Goal: Communication & Community: Answer question/provide support

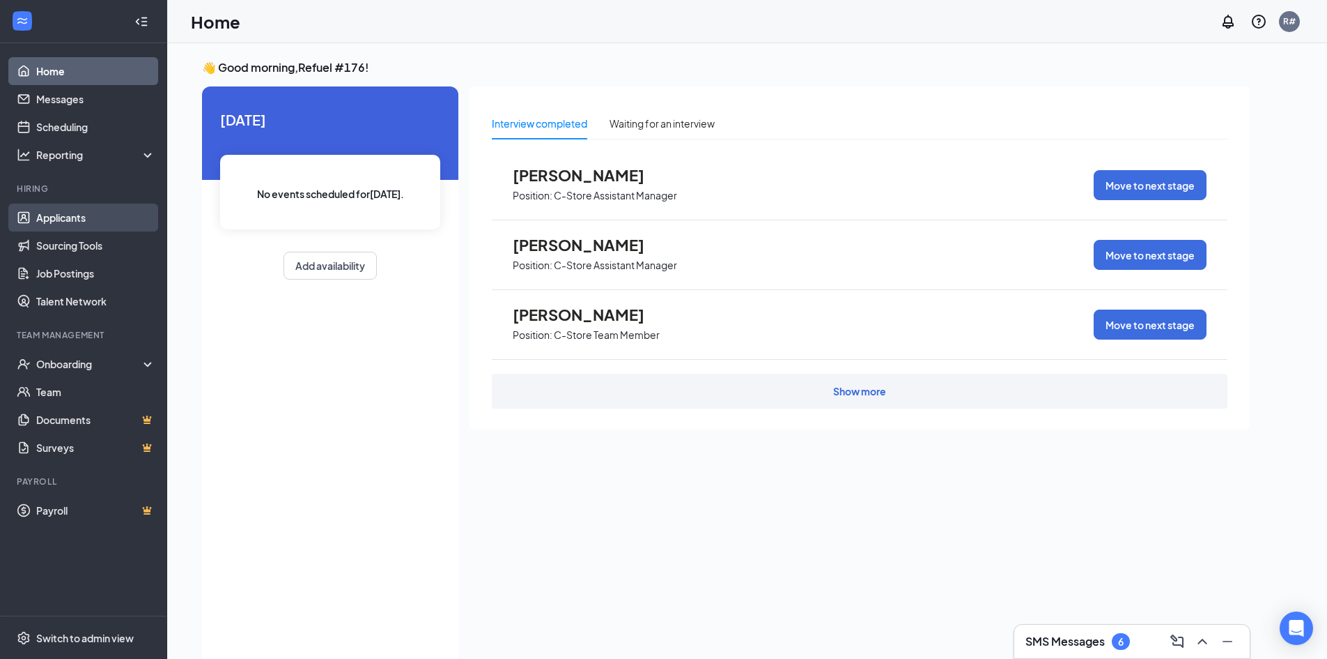
click at [78, 217] on link "Applicants" at bounding box center [95, 217] width 119 height 28
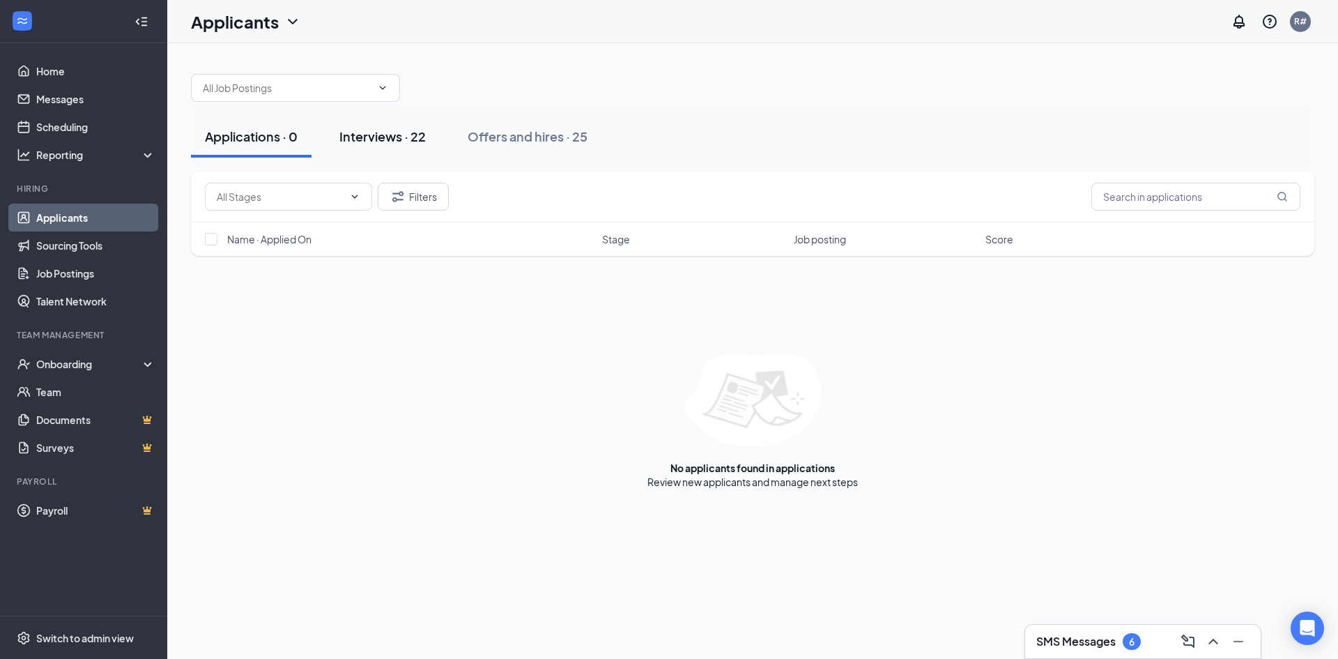
click at [371, 139] on div "Interviews · 22" at bounding box center [382, 136] width 86 height 17
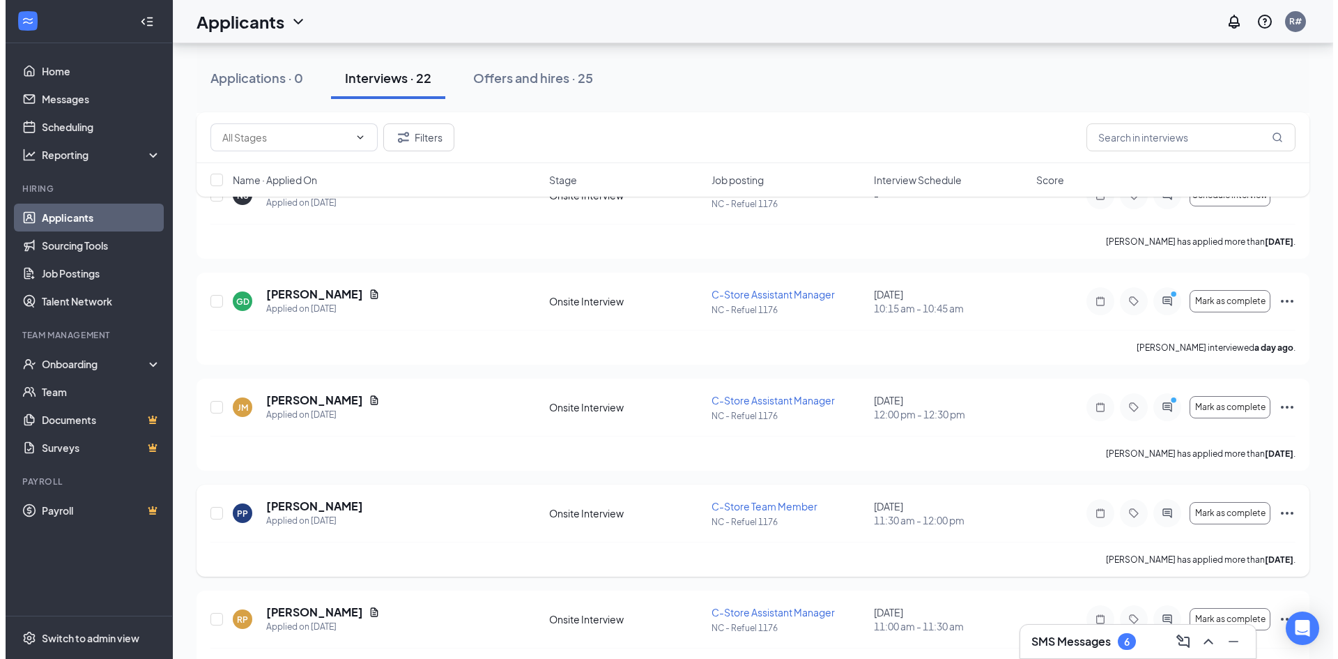
scroll to position [279, 0]
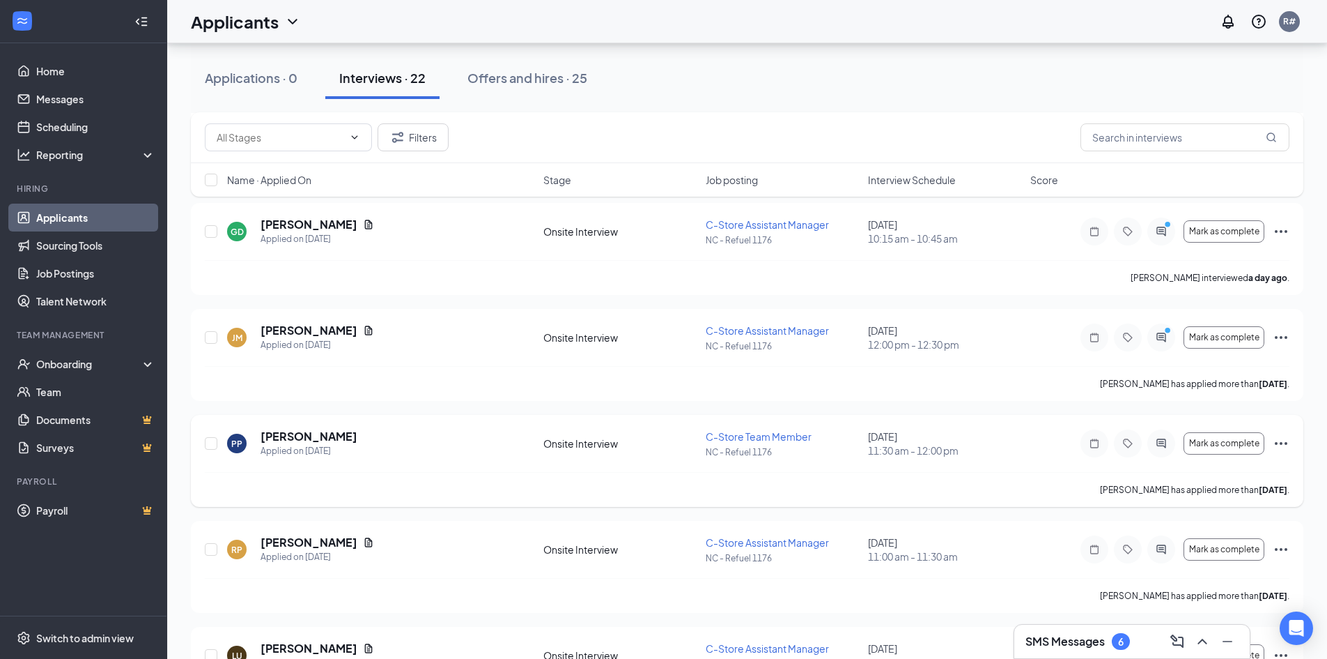
click at [288, 443] on h5 "[PERSON_NAME]" at bounding box center [309, 436] width 97 height 15
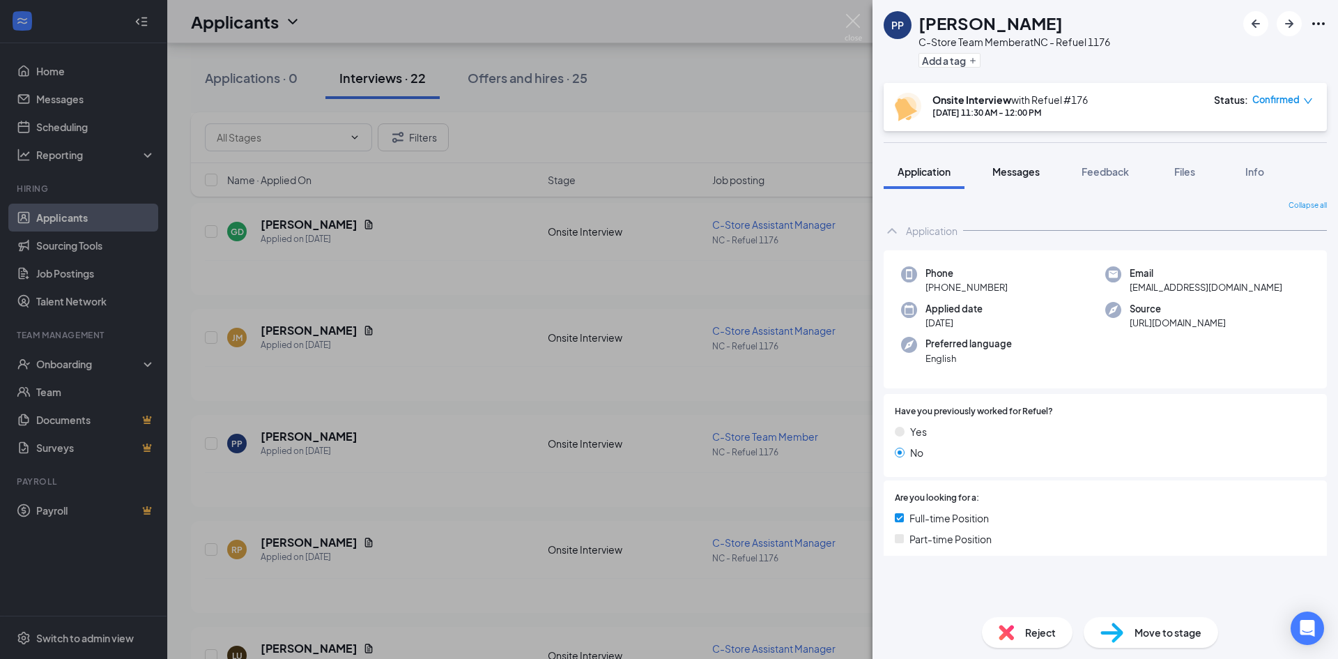
click at [1020, 170] on span "Messages" at bounding box center [1015, 171] width 47 height 13
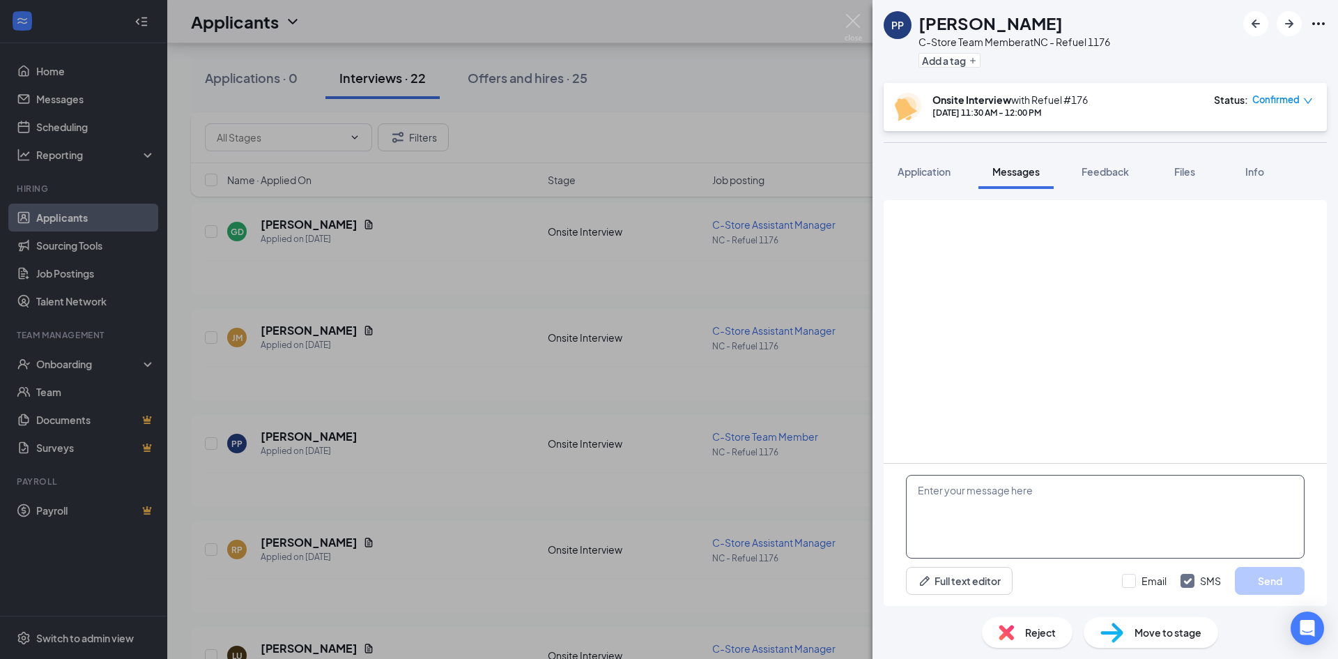
click at [1031, 495] on textarea at bounding box center [1105, 517] width 399 height 84
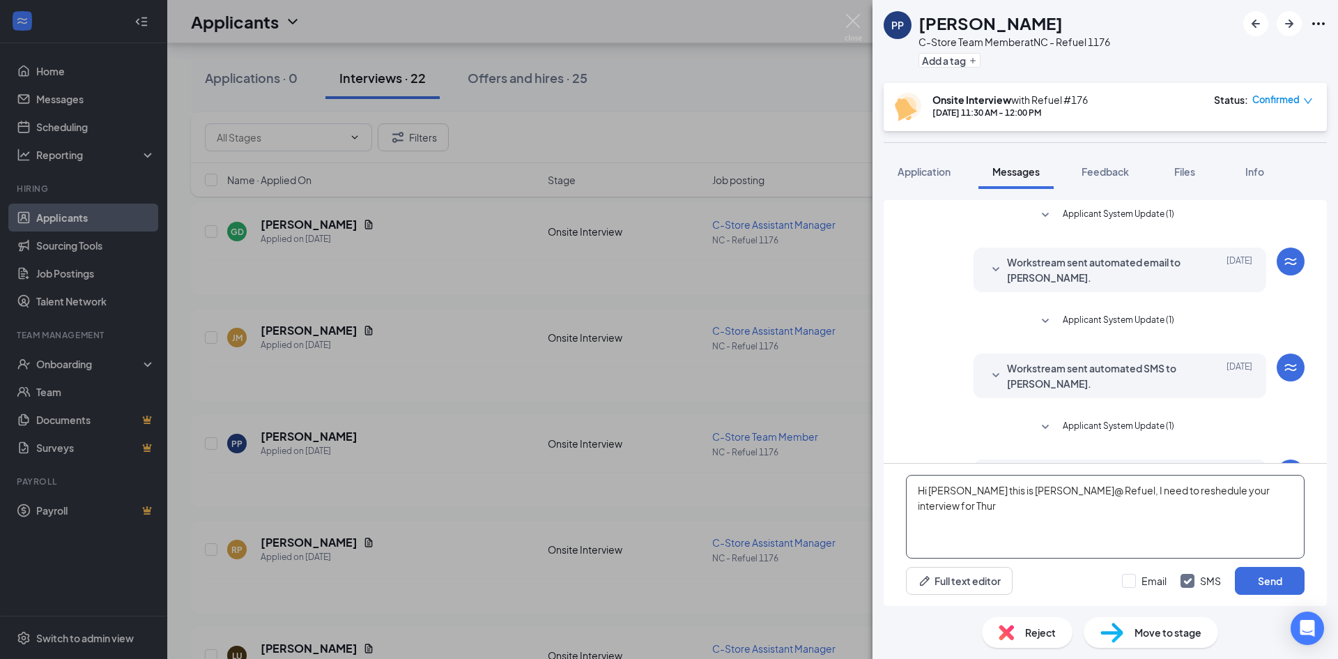
scroll to position [252, 0]
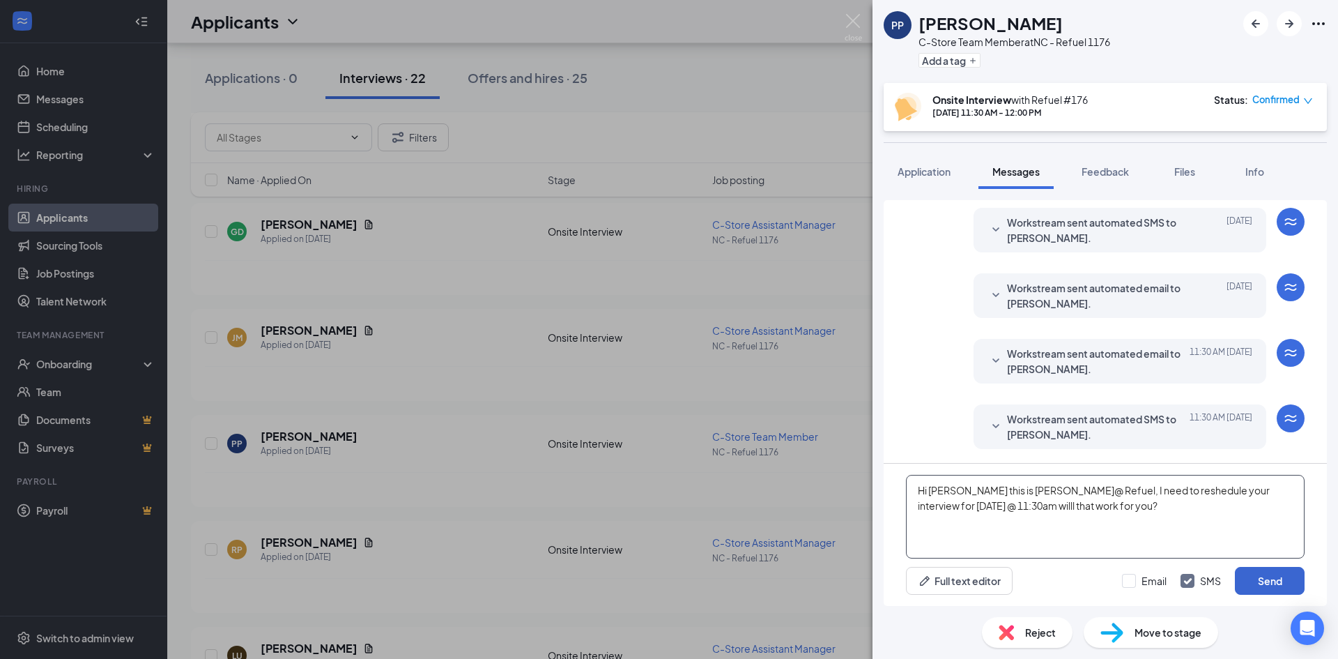
type textarea "Hi [PERSON_NAME] this is [PERSON_NAME]@ Refuel, I need to reshedule your interv…"
click at [1272, 578] on button "Send" at bounding box center [1270, 581] width 70 height 28
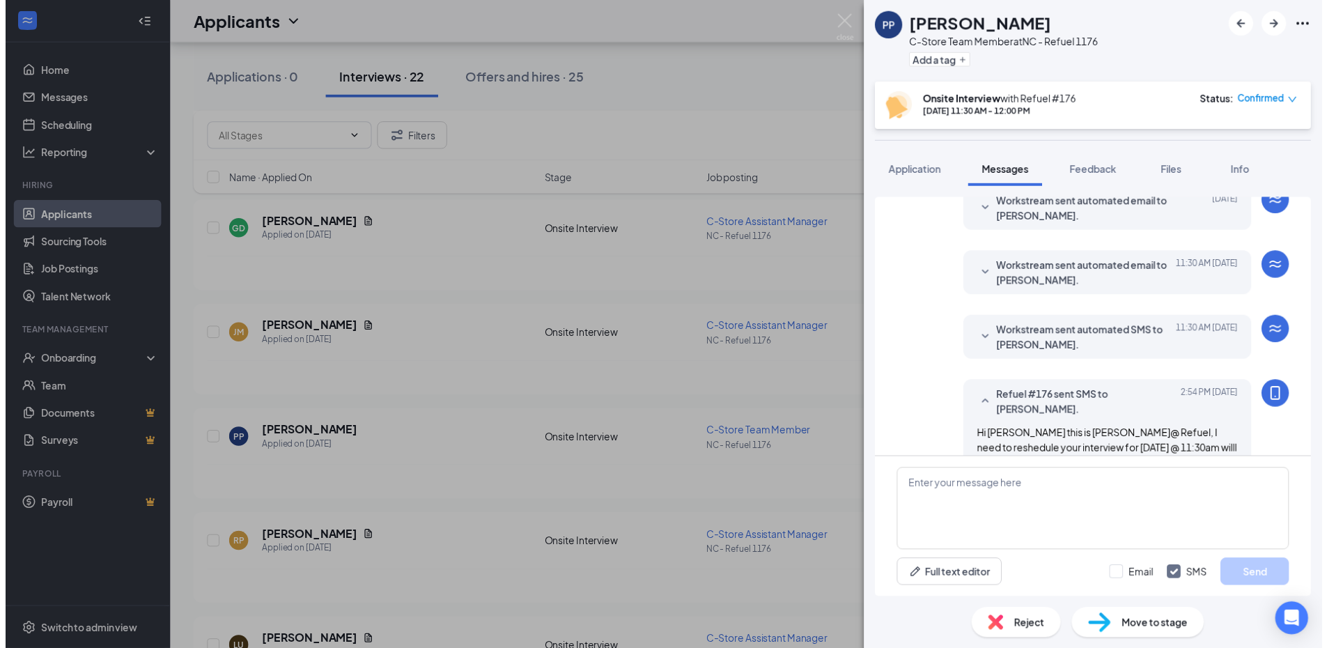
scroll to position [342, 0]
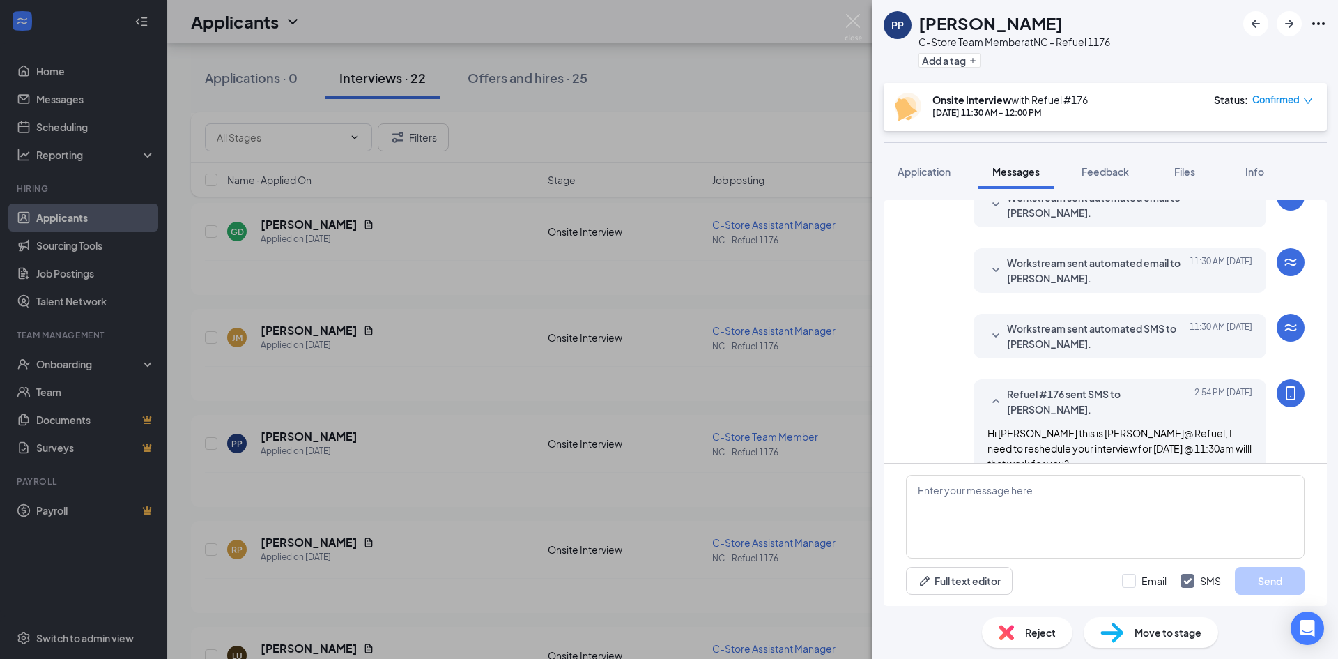
click at [353, 80] on div "PP [PERSON_NAME] C-Store Team Member at [GEOGRAPHIC_DATA] - Refuel 1176 Add a t…" at bounding box center [669, 329] width 1338 height 659
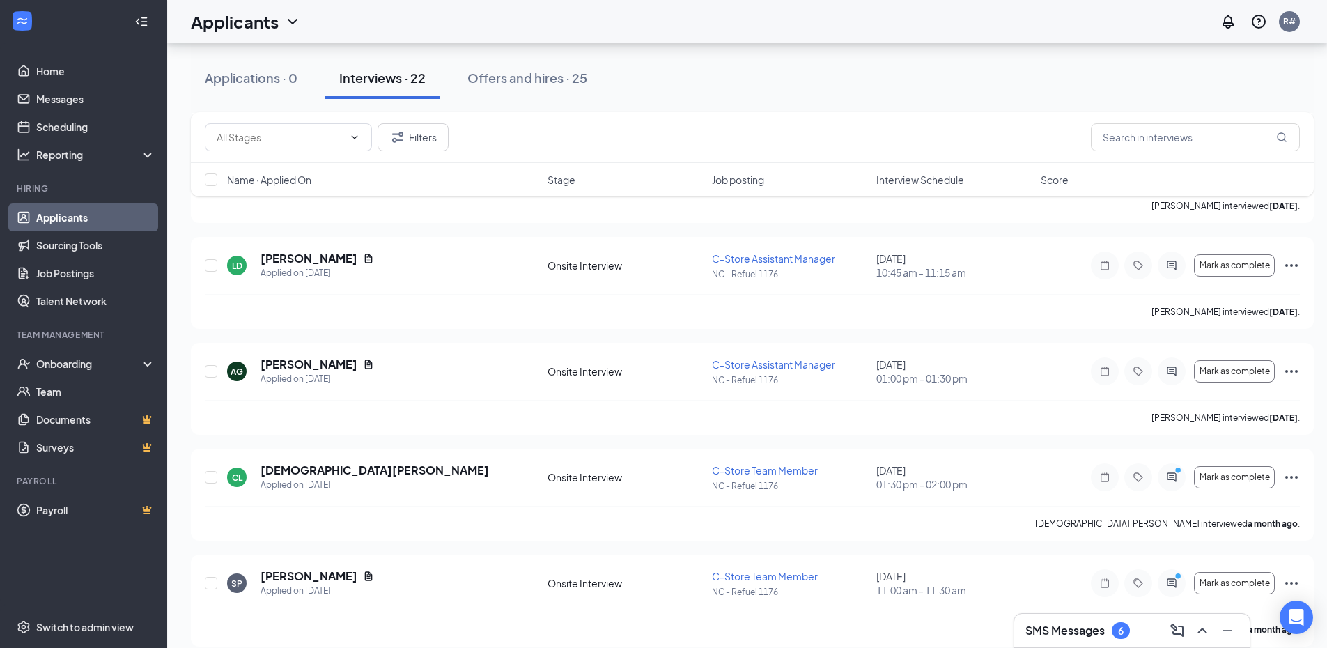
scroll to position [1533, 0]
